Goal: Information Seeking & Learning: Check status

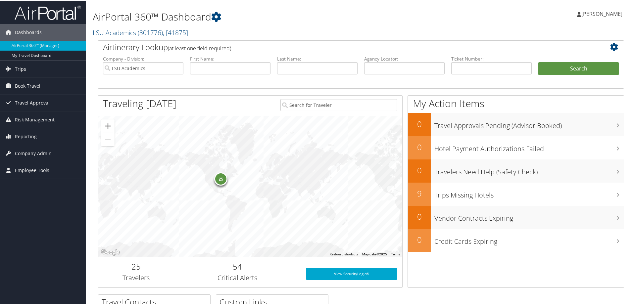
click at [34, 102] on span "Travel Approval" at bounding box center [32, 102] width 35 height 17
click at [34, 84] on span "Book Travel" at bounding box center [28, 85] width 26 height 17
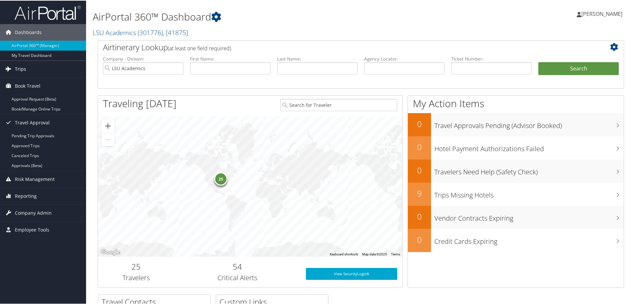
click at [39, 71] on link "Trips" at bounding box center [43, 68] width 86 height 17
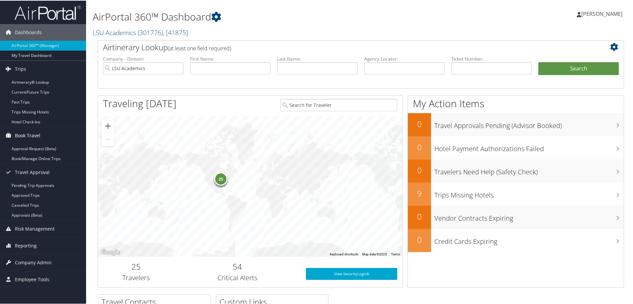
click at [20, 137] on span "Book Travel" at bounding box center [28, 135] width 26 height 17
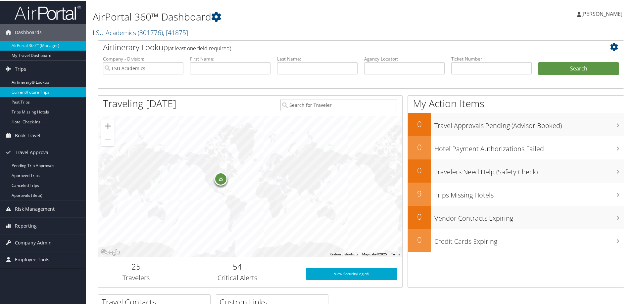
click at [38, 91] on link "Current/Future Trips" at bounding box center [43, 92] width 86 height 10
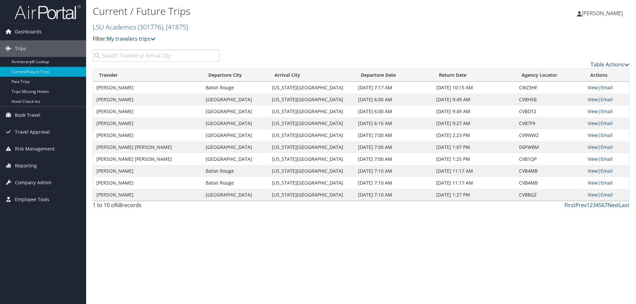
click at [139, 56] on input "search" at bounding box center [156, 56] width 127 height 12
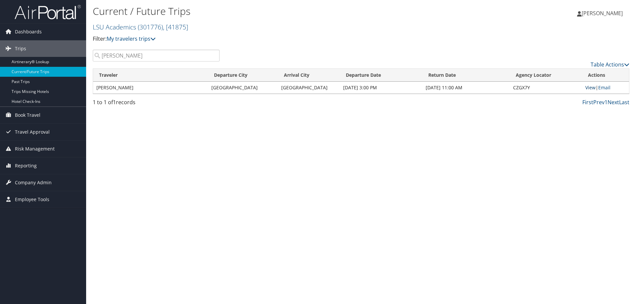
type input "eddie"
click at [590, 89] on link "View" at bounding box center [590, 87] width 10 height 6
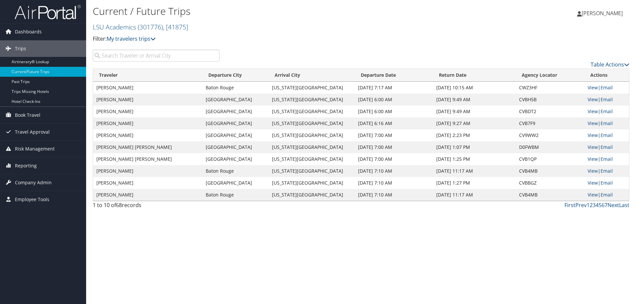
click at [118, 52] on input "search" at bounding box center [156, 56] width 127 height 12
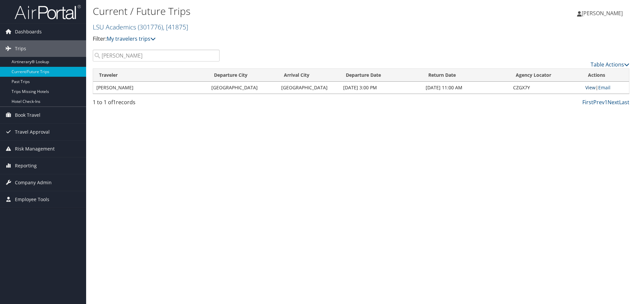
click at [585, 86] on link "View" at bounding box center [590, 87] width 10 height 6
click at [29, 112] on span "Book Travel" at bounding box center [28, 115] width 26 height 17
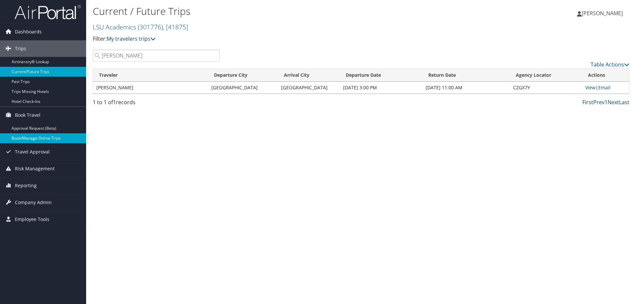
click at [42, 140] on link "Book/Manage Online Trips" at bounding box center [43, 138] width 86 height 10
click at [585, 89] on link "View" at bounding box center [590, 87] width 10 height 6
click at [124, 52] on input "eddie" at bounding box center [156, 56] width 127 height 12
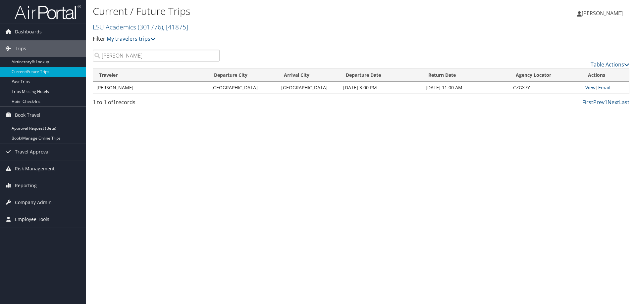
type input "s"
click at [590, 86] on link "View" at bounding box center [590, 87] width 10 height 6
click at [126, 55] on input "delre" at bounding box center [156, 56] width 127 height 12
type input "eddie"
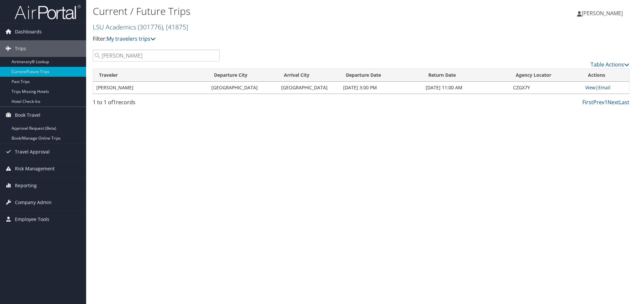
click at [587, 88] on link "View" at bounding box center [590, 87] width 10 height 6
click at [22, 138] on link "Book/Manage Online Trips" at bounding box center [43, 138] width 86 height 10
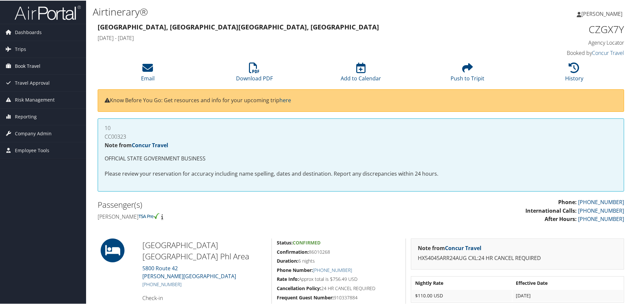
click at [33, 70] on span "Book Travel" at bounding box center [28, 65] width 26 height 17
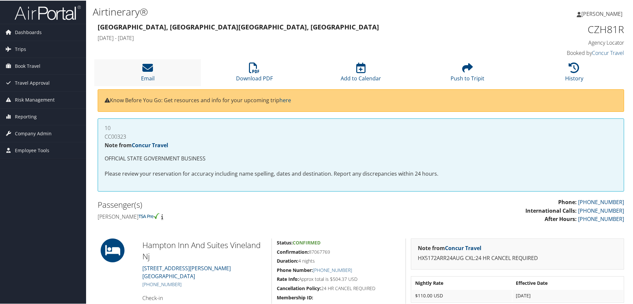
click at [155, 71] on li "Email" at bounding box center [147, 72] width 107 height 27
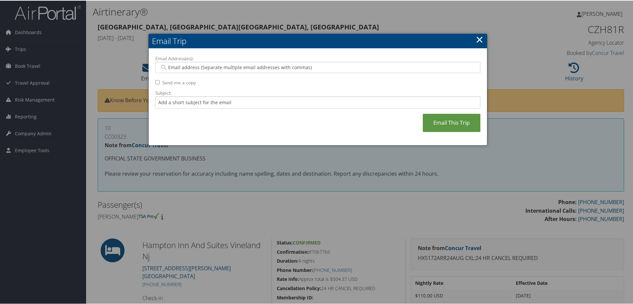
click at [238, 66] on input "Email Address(es):" at bounding box center [318, 67] width 316 height 7
click at [476, 37] on link "×" at bounding box center [480, 38] width 8 height 13
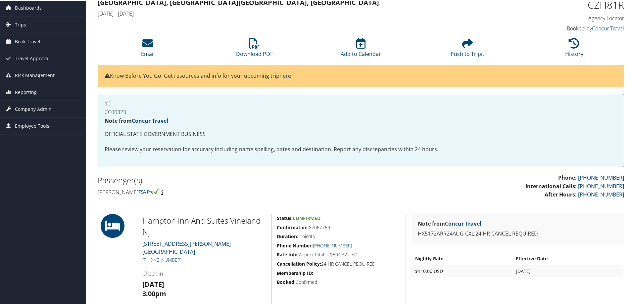
scroll to position [9, 0]
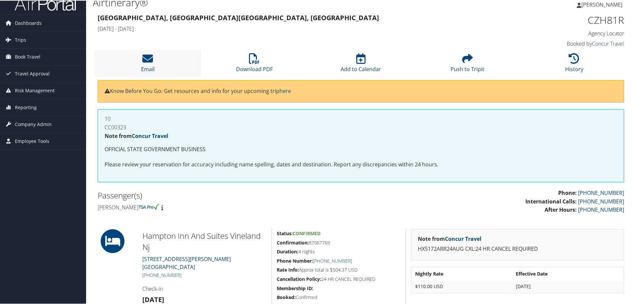
click at [155, 59] on li "Email" at bounding box center [147, 62] width 107 height 27
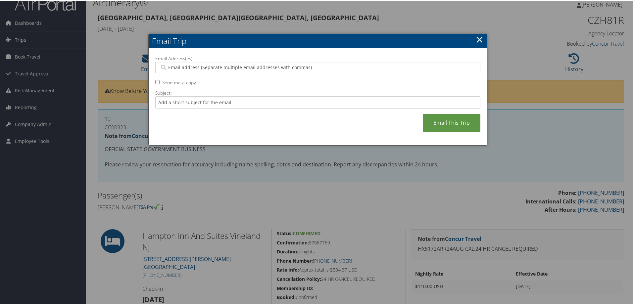
click at [167, 82] on label "Send me a copy" at bounding box center [179, 82] width 34 height 7
click at [160, 82] on input "Send me a copy" at bounding box center [157, 81] width 4 height 4
checkbox input "true"
click at [208, 64] on input "Email Address(es):" at bounding box center [318, 67] width 316 height 7
type input "d"
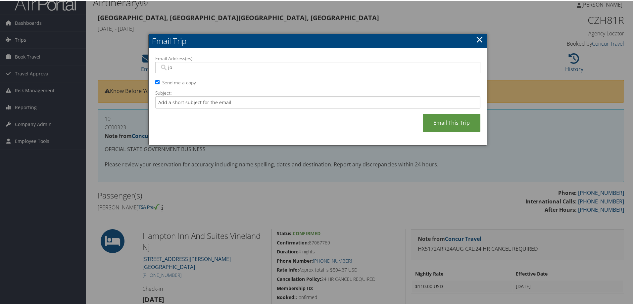
type input "j"
type input "Joseph Delre <jdelre@lsu.edu>"
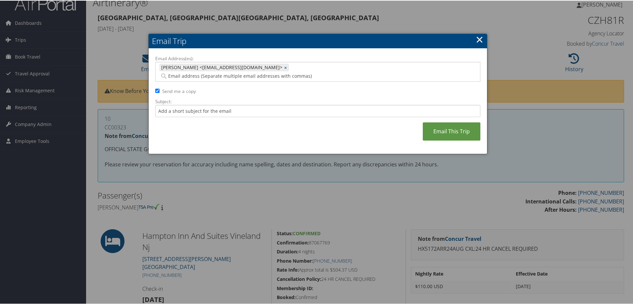
click at [278, 72] on input "Email Address(es):" at bounding box center [280, 75] width 241 height 7
type input "JOLIEGAGLIO@GMAIL.COM"
type input "Joseph Delre <jdelre@lsu.edu>, JOLIEGAGLIO@GMAIL.COM"
click at [461, 123] on link "Email This Trip" at bounding box center [452, 131] width 58 height 18
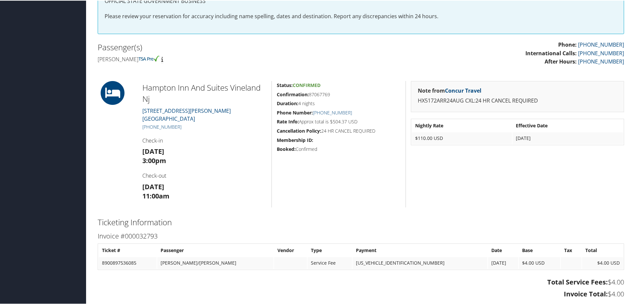
scroll to position [0, 0]
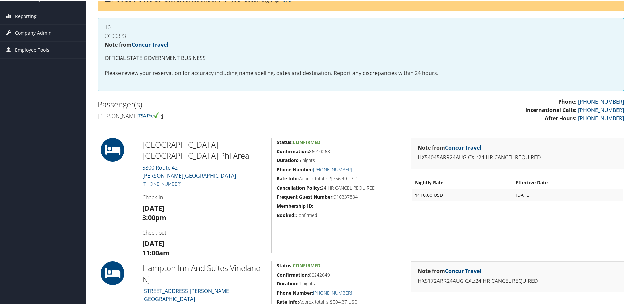
scroll to position [99, 0]
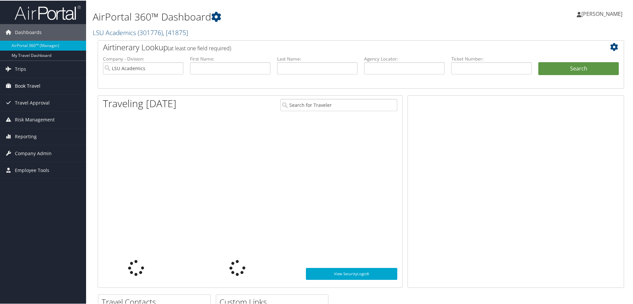
click at [13, 84] on icon at bounding box center [8, 85] width 10 height 10
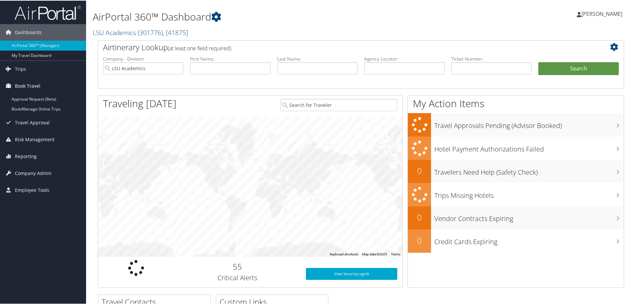
click at [20, 83] on span "Book Travel" at bounding box center [28, 85] width 26 height 17
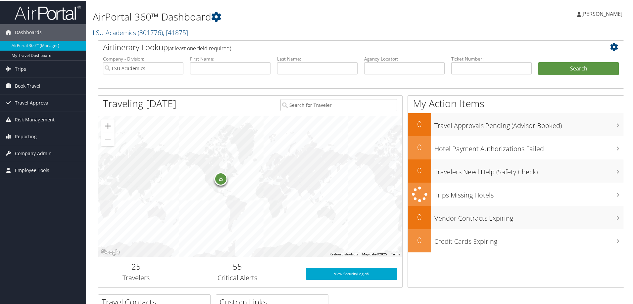
click at [32, 101] on span "Travel Approval" at bounding box center [32, 102] width 35 height 17
click at [22, 60] on link "My Travel Dashboard" at bounding box center [43, 55] width 86 height 10
click at [22, 69] on span "Trips" at bounding box center [20, 68] width 11 height 17
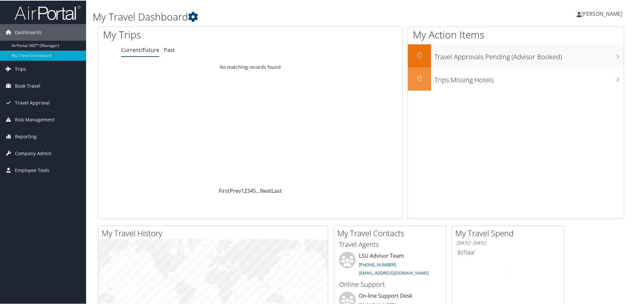
click at [26, 75] on link "Trips" at bounding box center [43, 68] width 86 height 17
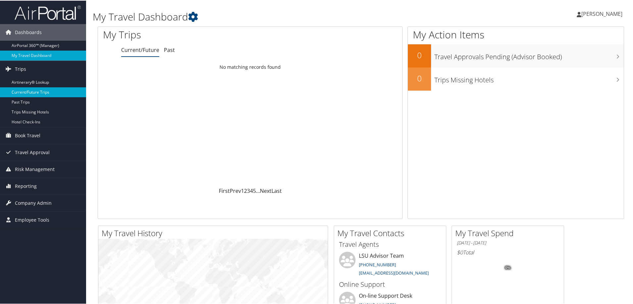
click at [28, 92] on link "Current/Future Trips" at bounding box center [43, 92] width 86 height 10
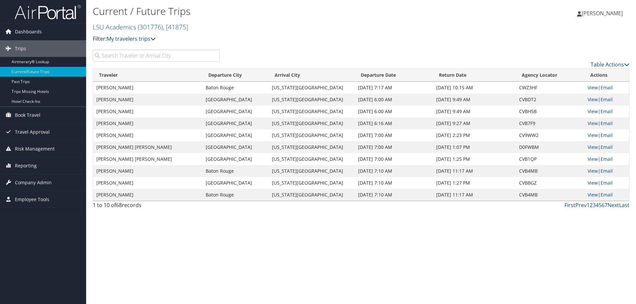
click at [126, 55] on input "search" at bounding box center [156, 56] width 127 height 12
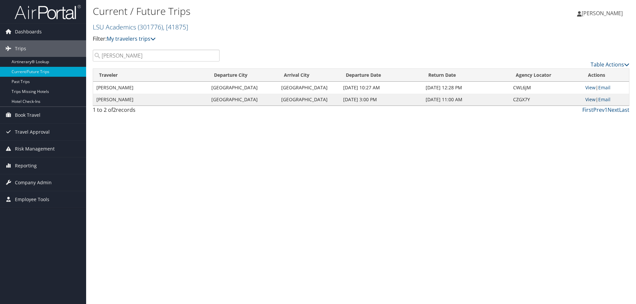
type input "obrien"
click at [587, 101] on link "View" at bounding box center [590, 99] width 10 height 6
click at [32, 116] on span "Book Travel" at bounding box center [28, 115] width 26 height 17
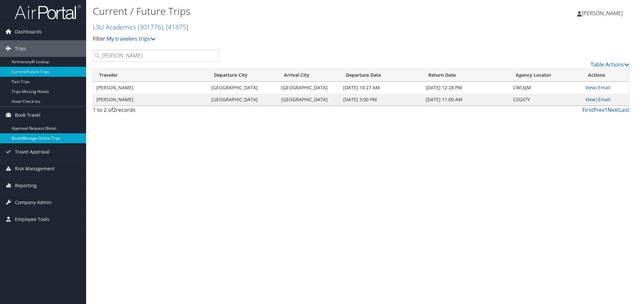
click at [40, 138] on link "Book/Manage Online Trips" at bounding box center [43, 138] width 86 height 10
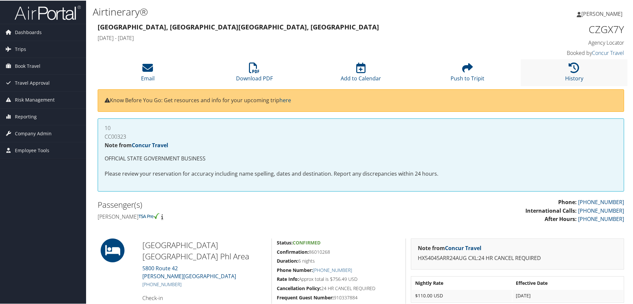
click at [565, 69] on li "History" at bounding box center [574, 72] width 107 height 27
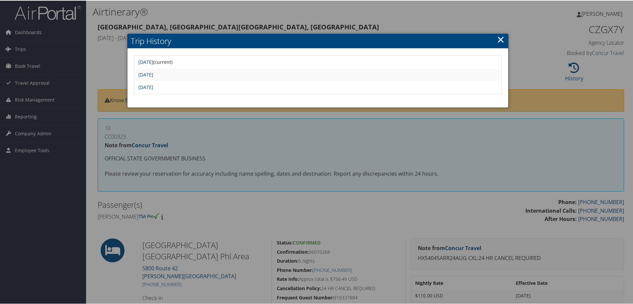
click at [153, 61] on link "[DATE]" at bounding box center [145, 61] width 15 height 6
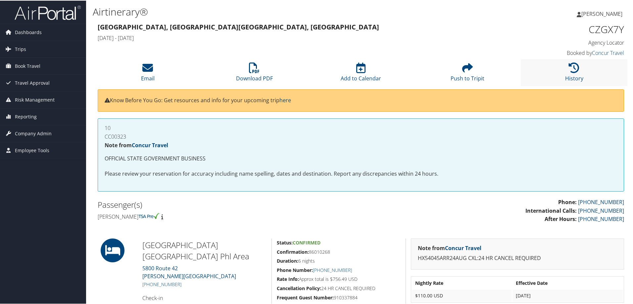
click at [564, 73] on li "History" at bounding box center [574, 72] width 107 height 27
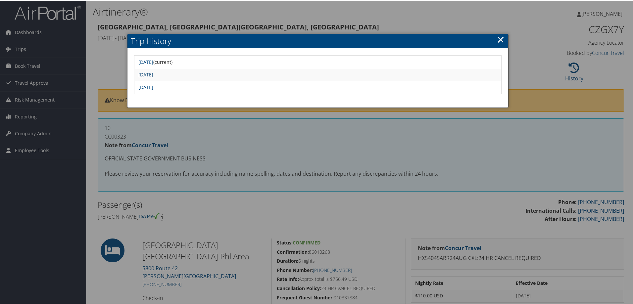
click at [153, 72] on link "[DATE]" at bounding box center [145, 74] width 15 height 6
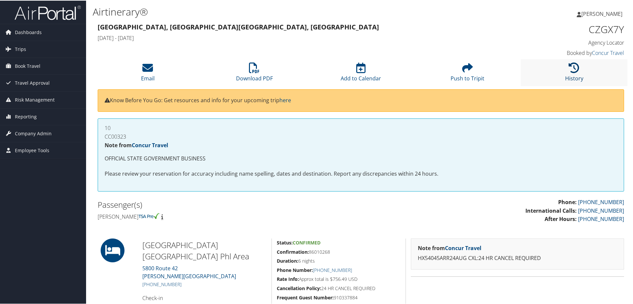
click at [575, 69] on icon at bounding box center [574, 67] width 11 height 11
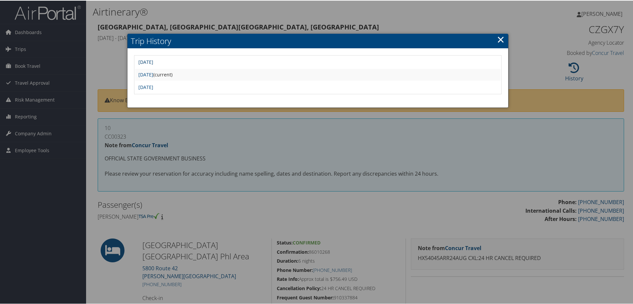
click at [147, 60] on link "Mon Aug 11 10:06:39 MDT 2025" at bounding box center [145, 61] width 15 height 6
